Goal: Entertainment & Leisure: Consume media (video, audio)

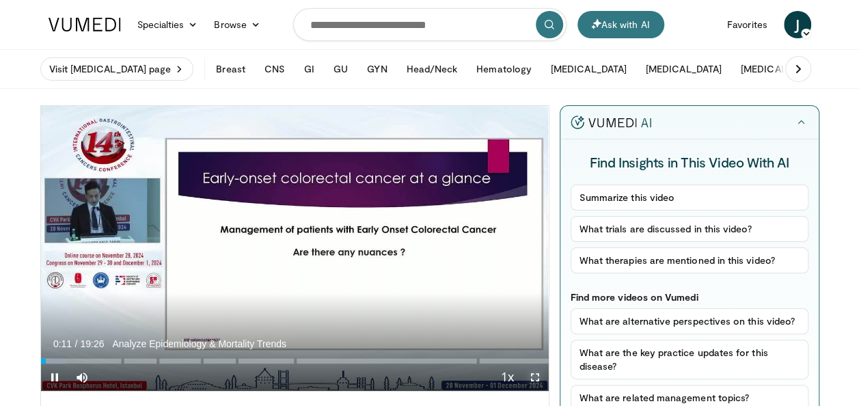
click at [536, 374] on span "Video Player" at bounding box center [534, 376] width 27 height 27
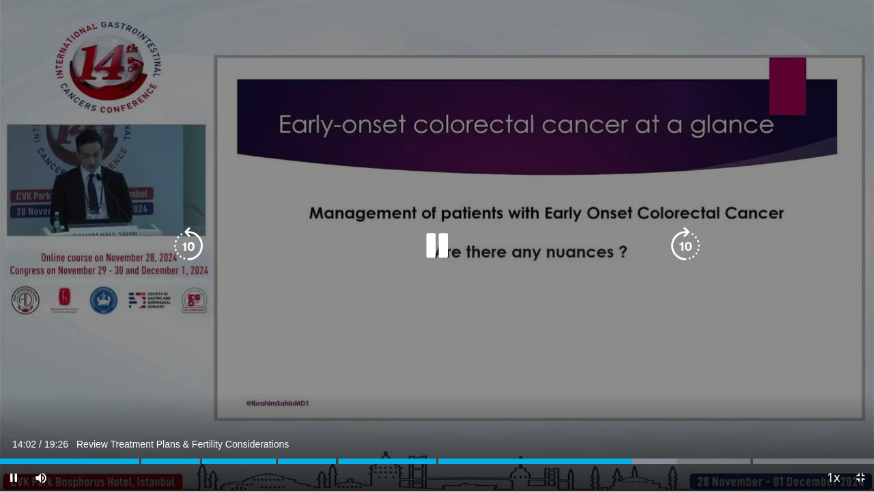
click at [753, 288] on div "10 seconds Tap to unmute" at bounding box center [437, 245] width 874 height 491
click at [443, 240] on icon "Video Player" at bounding box center [437, 246] width 38 height 38
click at [187, 241] on icon "Video Player" at bounding box center [188, 246] width 38 height 38
click at [189, 230] on icon "Video Player" at bounding box center [188, 246] width 38 height 38
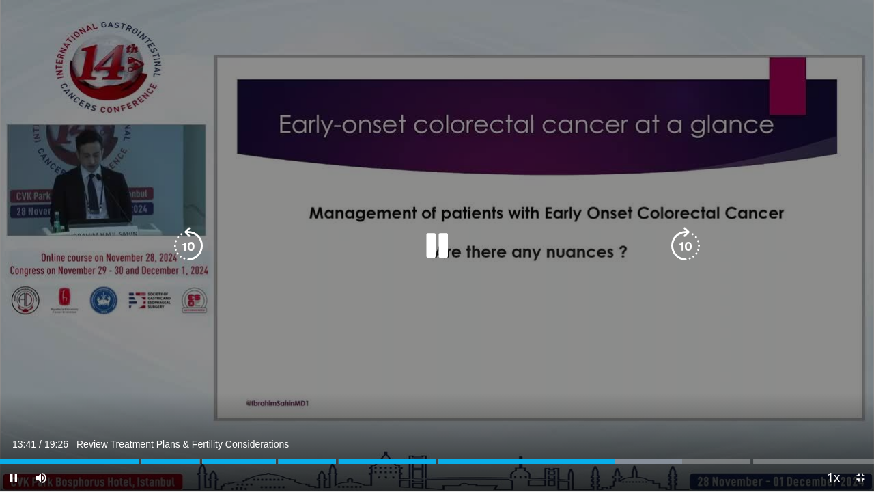
click at [491, 223] on div "30 seconds Tap to unmute" at bounding box center [437, 245] width 874 height 491
click at [193, 236] on icon "Video Player" at bounding box center [188, 246] width 38 height 38
click at [436, 240] on icon "Video Player" at bounding box center [437, 246] width 38 height 38
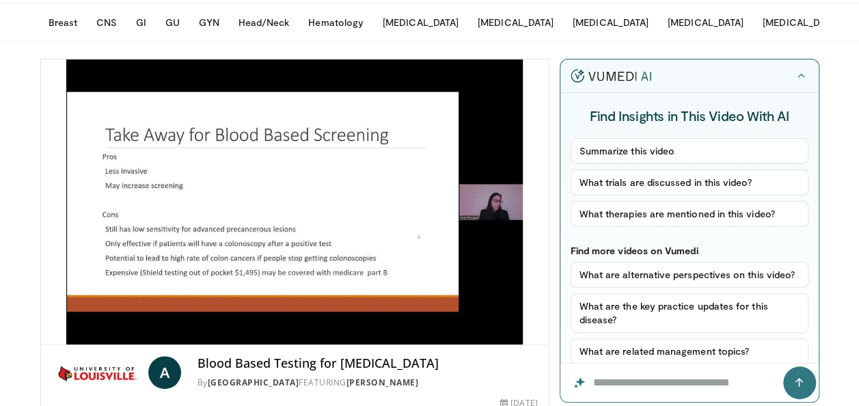
scroll to position [68, 0]
